Goal: Transaction & Acquisition: Purchase product/service

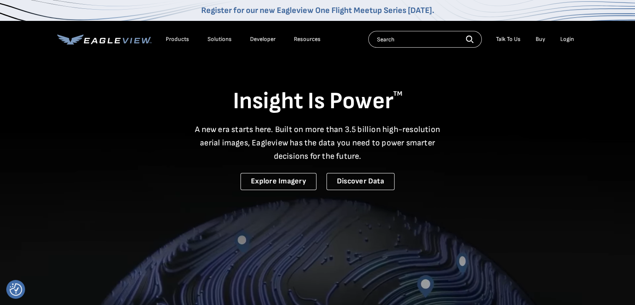
click at [569, 42] on div "Login" at bounding box center [567, 39] width 14 height 8
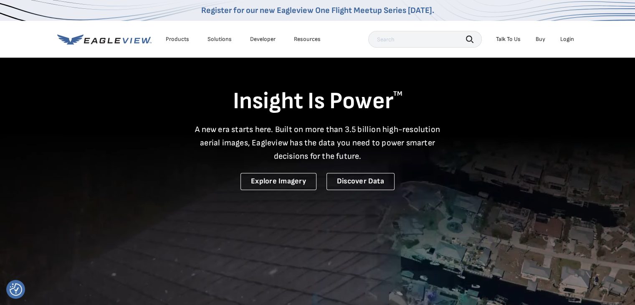
click at [568, 38] on div "Login" at bounding box center [567, 39] width 14 height 8
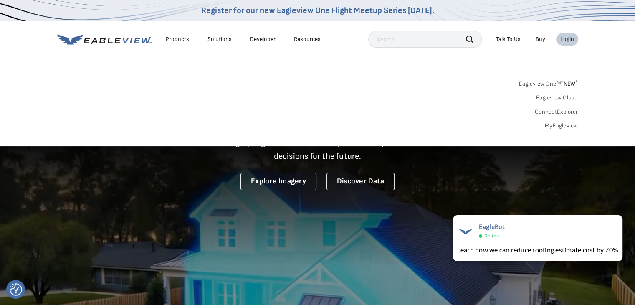
click at [546, 83] on link "Eagleview One™ * NEW *" at bounding box center [548, 83] width 59 height 10
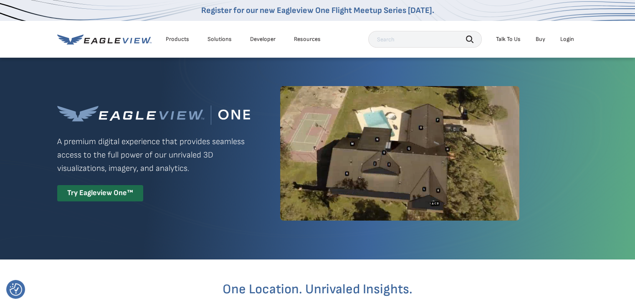
click at [567, 37] on div "Login" at bounding box center [567, 39] width 14 height 8
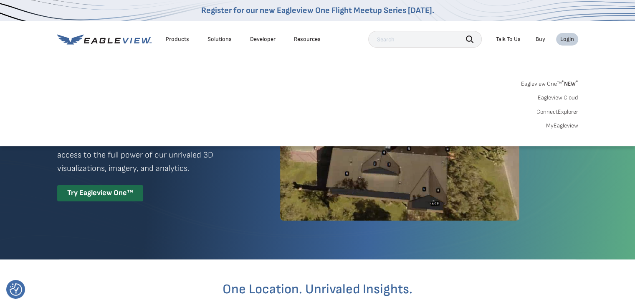
click at [559, 127] on link "MyEagleview" at bounding box center [562, 126] width 32 height 8
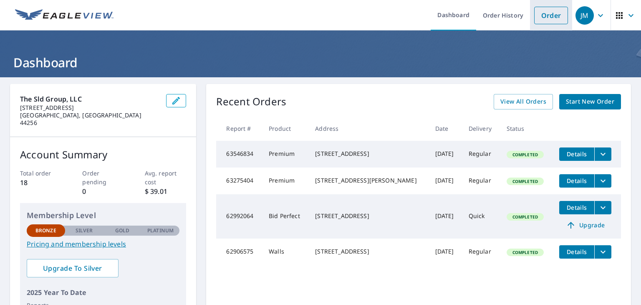
click at [548, 11] on link "Order" at bounding box center [551, 16] width 34 height 18
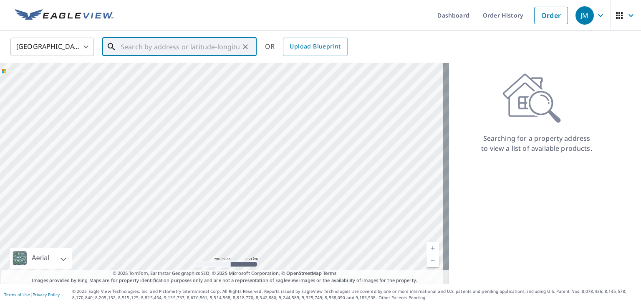
click at [137, 48] on input "text" at bounding box center [180, 46] width 119 height 23
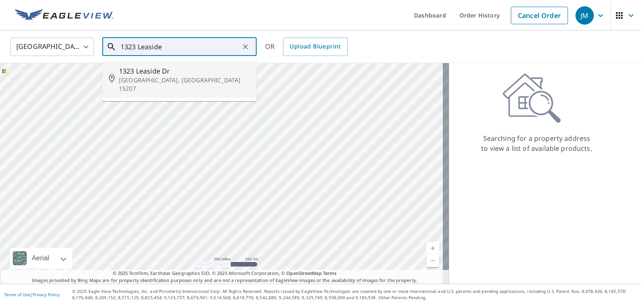
click at [140, 71] on span "1323 Leaside Dr" at bounding box center [184, 71] width 131 height 10
type input "[STREET_ADDRESS]"
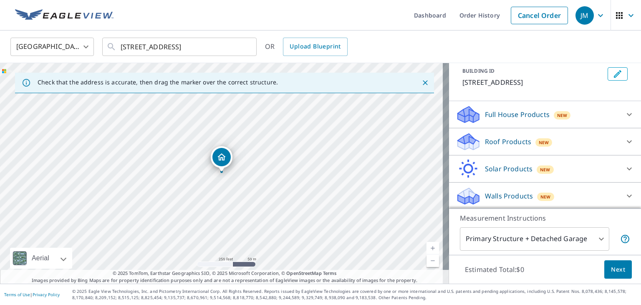
scroll to position [49, 0]
click at [627, 141] on icon at bounding box center [629, 140] width 5 height 3
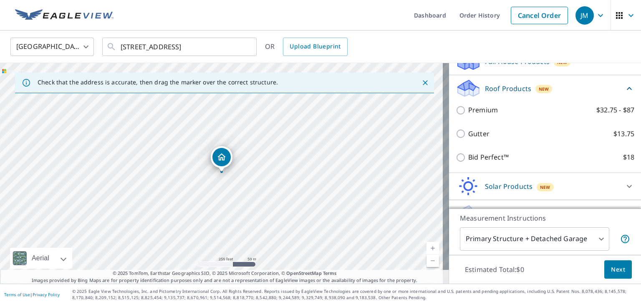
scroll to position [119, 0]
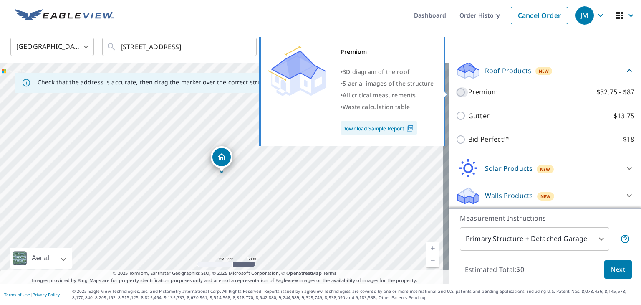
click at [456, 92] on input "Premium $32.75 - $87" at bounding box center [462, 92] width 13 height 10
checkbox input "true"
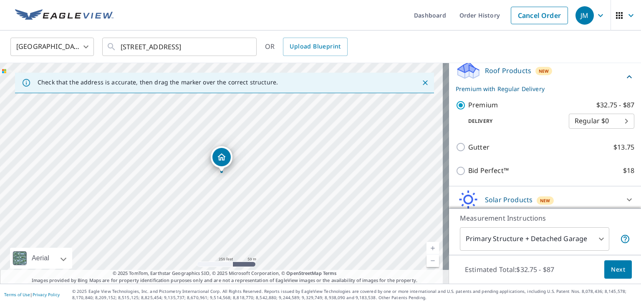
click at [611, 269] on span "Next" at bounding box center [618, 269] width 14 height 10
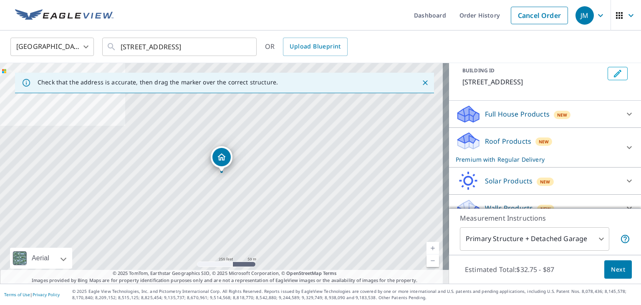
scroll to position [62, 0]
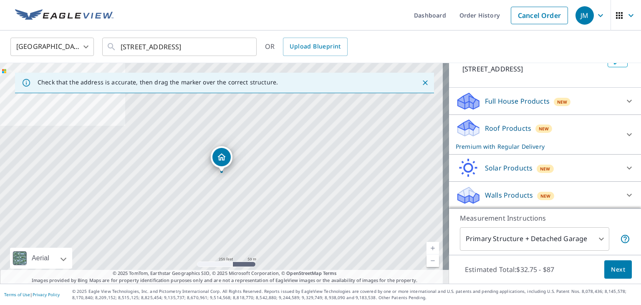
click at [597, 237] on body "JM JM Dashboard Order History Cancel Order JM United States [GEOGRAPHIC_DATA] ​…" at bounding box center [320, 152] width 641 height 305
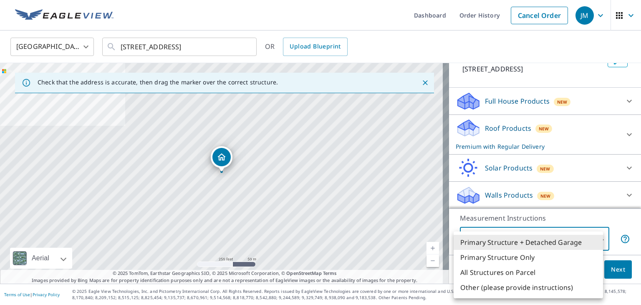
click at [522, 245] on li "Primary Structure + Detached Garage" at bounding box center [528, 242] width 149 height 15
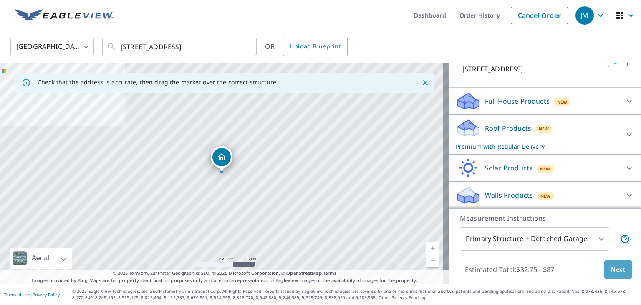
click at [611, 268] on span "Next" at bounding box center [618, 269] width 14 height 10
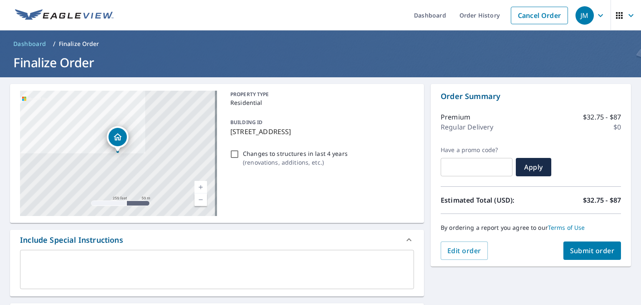
click at [579, 249] on span "Submit order" at bounding box center [592, 250] width 45 height 9
